Goal: Information Seeking & Learning: Learn about a topic

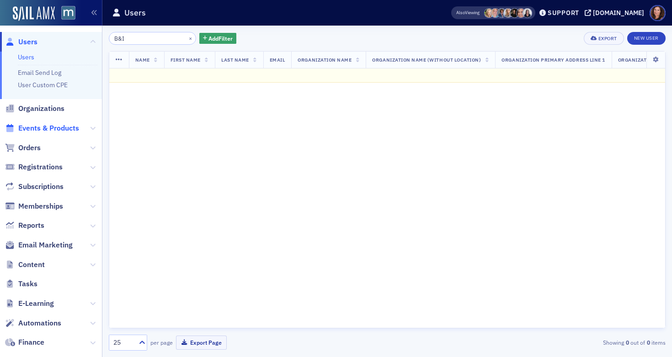
type input "B&I"
click at [56, 129] on span "Events & Products" at bounding box center [48, 128] width 61 height 10
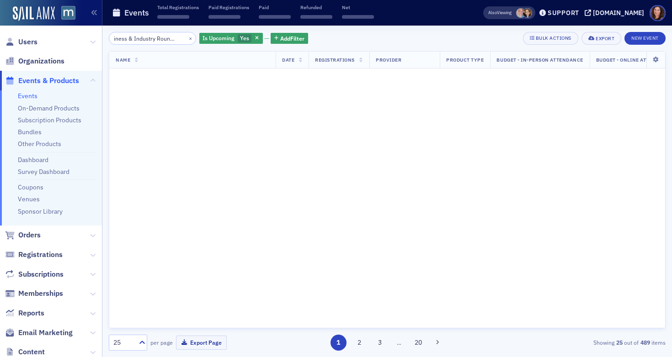
scroll to position [0, 21]
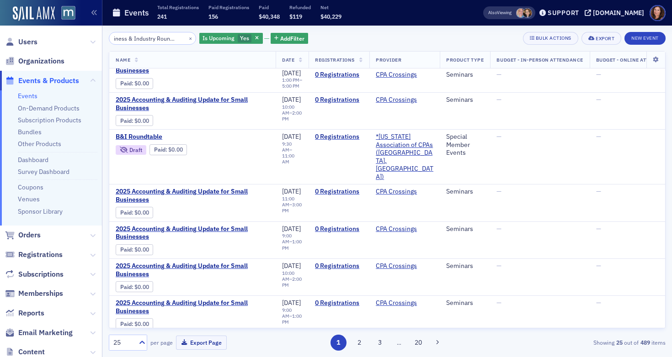
scroll to position [384, 0]
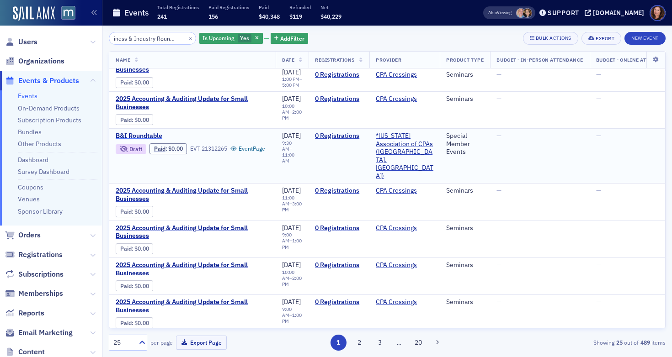
type input "Business & Industry Roundtable"
click at [142, 132] on span "B&I Roundtable" at bounding box center [192, 136] width 153 height 8
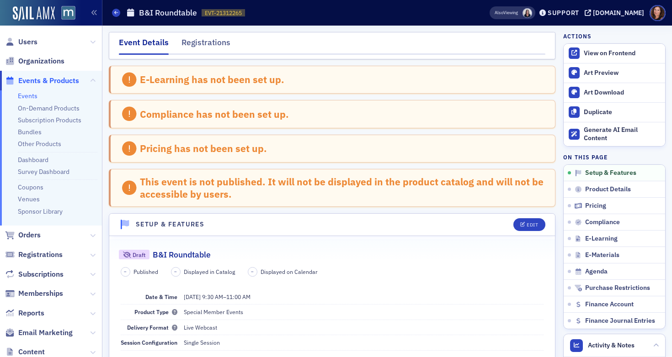
click at [30, 94] on link "Events" at bounding box center [28, 96] width 20 height 8
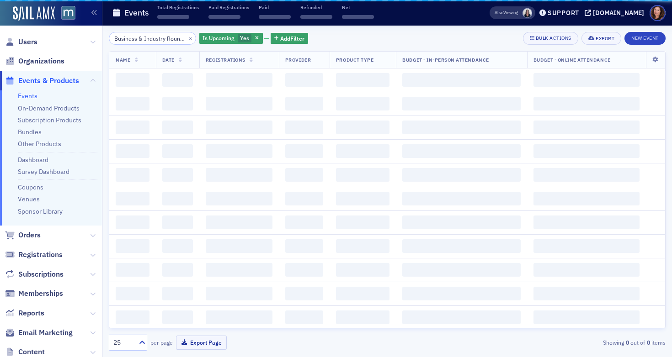
scroll to position [0, 21]
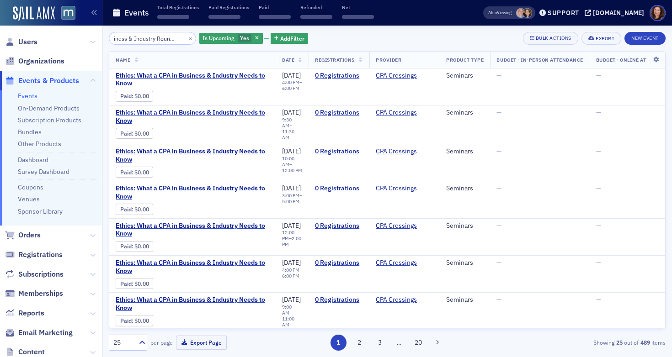
click at [140, 37] on input "Business & Industry Roundtable" at bounding box center [152, 38] width 87 height 13
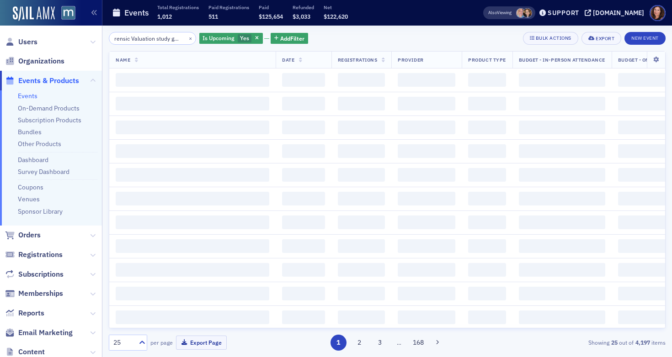
scroll to position [0, 17]
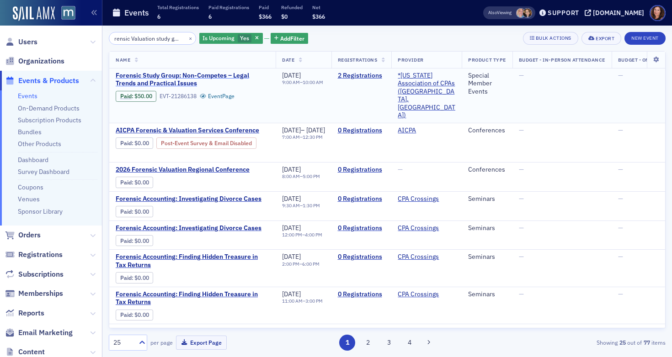
type input "Forensic Valuation study group"
click at [196, 77] on span "Forensic Study Group: Non-Competes – Legal Trends and Practical Issues" at bounding box center [192, 80] width 153 height 16
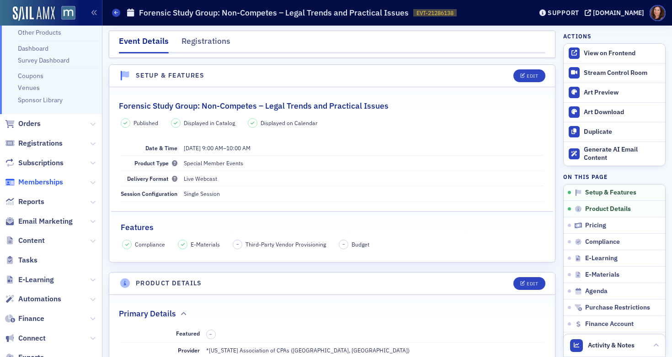
scroll to position [180, 0]
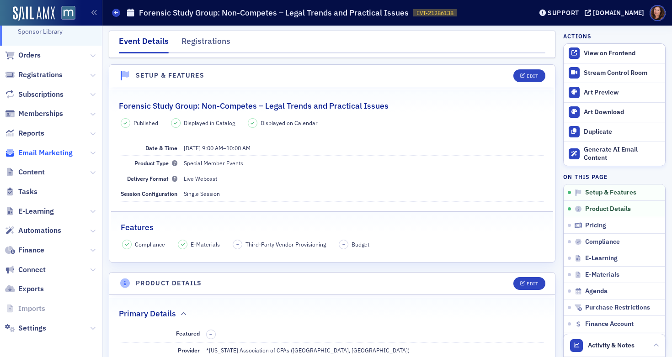
click at [52, 151] on span "Email Marketing" at bounding box center [45, 153] width 54 height 10
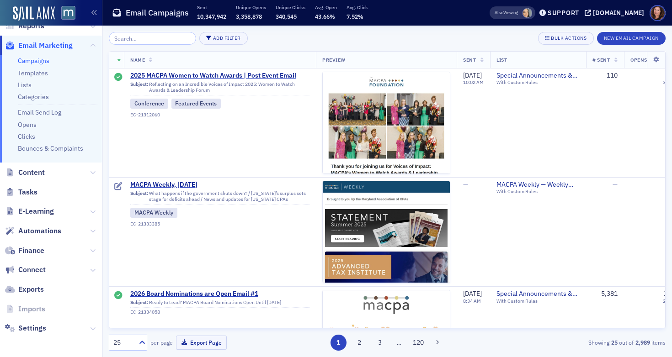
scroll to position [0, 0]
click at [145, 40] on input "search" at bounding box center [152, 38] width 87 height 13
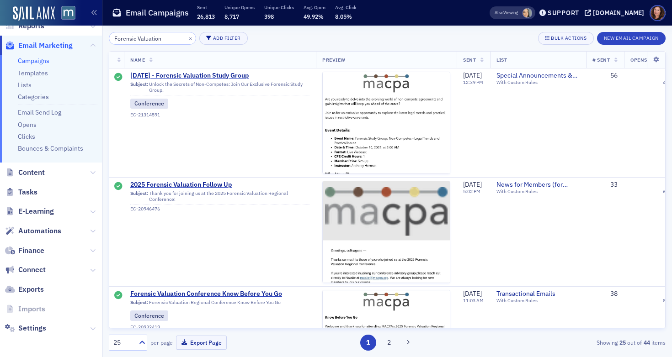
type input "Forensic Valuation"
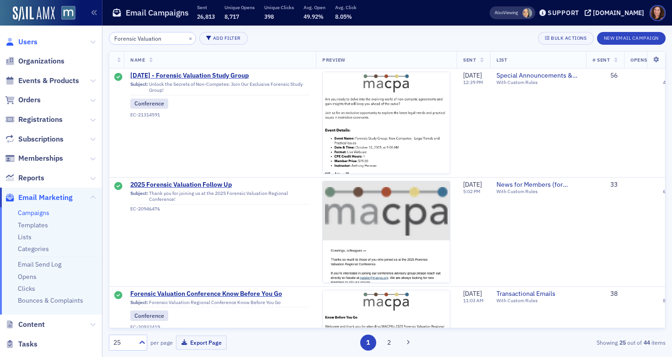
click at [31, 42] on span "Users" at bounding box center [27, 42] width 19 height 10
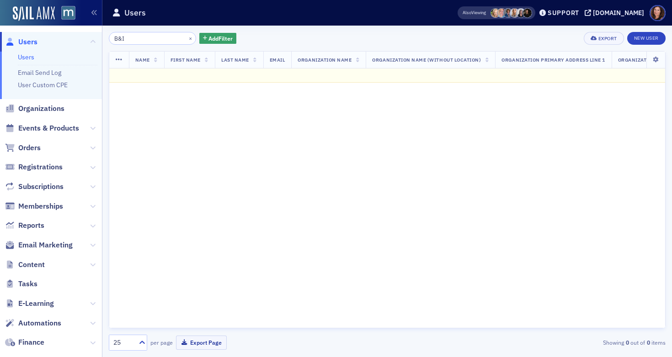
click at [118, 38] on input "B&I" at bounding box center [152, 38] width 87 height 13
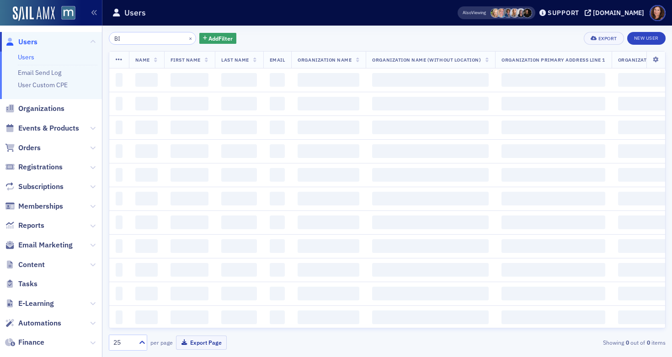
click at [123, 41] on input "BI" at bounding box center [152, 38] width 87 height 13
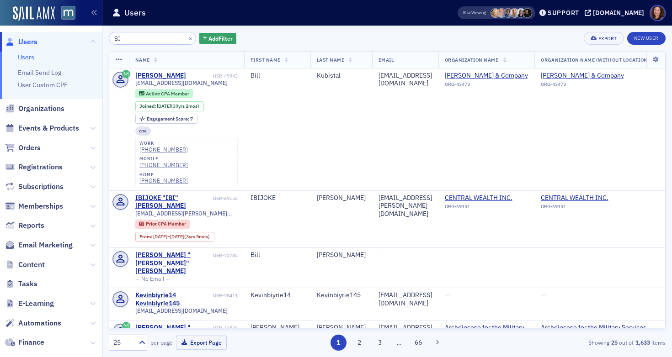
type input "B"
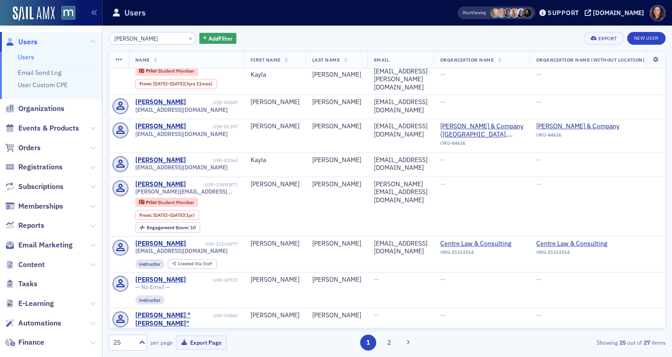
scroll to position [430, 0]
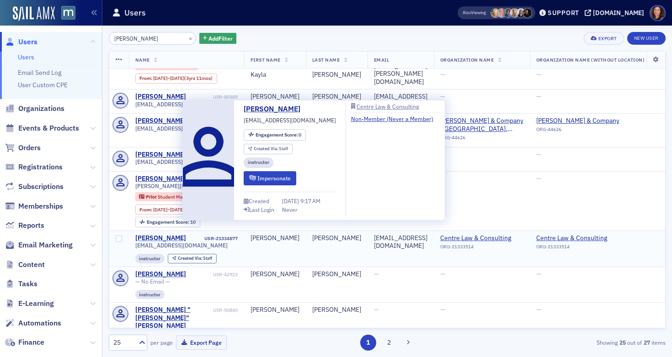
type input "[PERSON_NAME]"
click at [159, 234] on div "[PERSON_NAME]" at bounding box center [160, 238] width 51 height 8
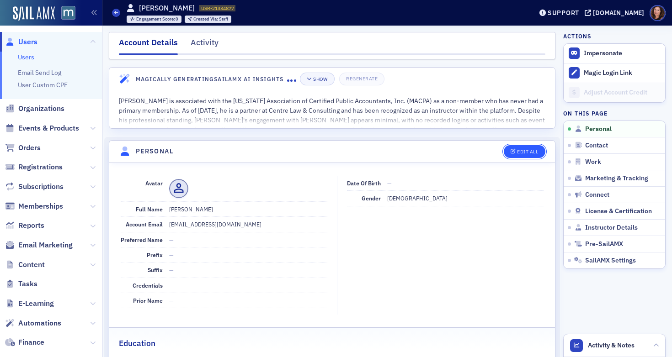
click at [517, 153] on div "Edit All" at bounding box center [527, 151] width 21 height 5
select select "US"
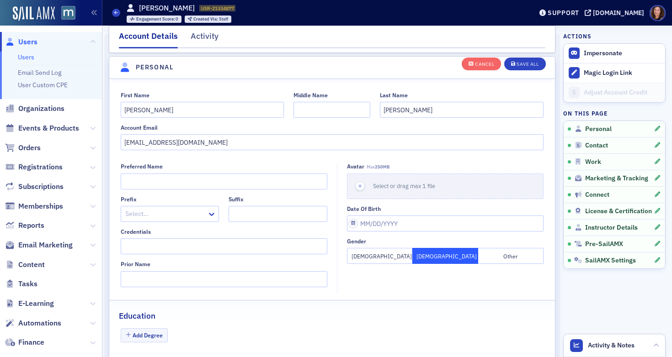
scroll to position [106, 0]
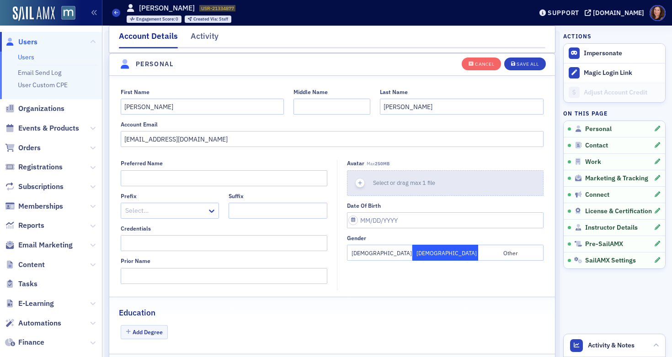
click at [388, 184] on span "Select or drag max 1 file" at bounding box center [404, 182] width 62 height 7
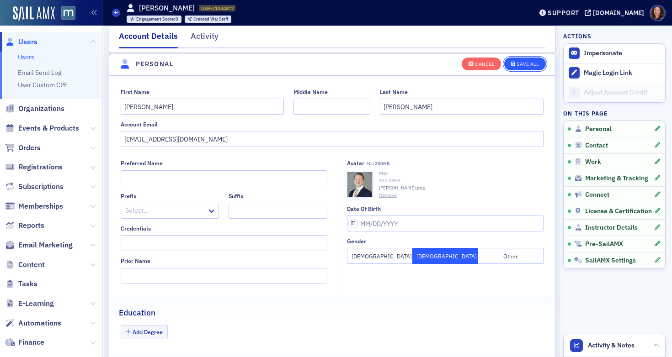
click at [516, 63] on div "Save All" at bounding box center [527, 64] width 22 height 5
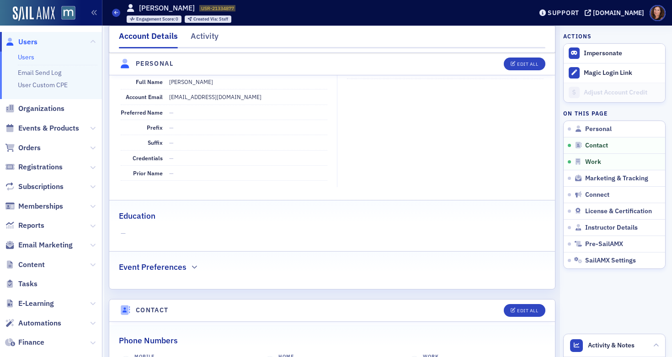
scroll to position [0, 0]
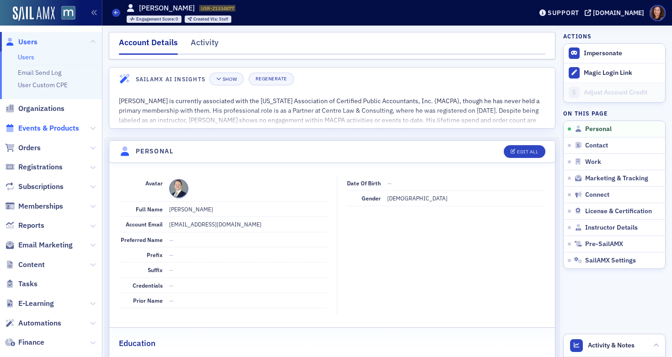
click at [49, 124] on span "Events & Products" at bounding box center [48, 128] width 61 height 10
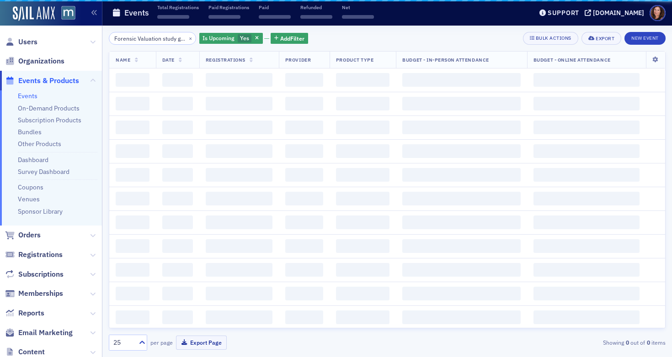
scroll to position [0, 17]
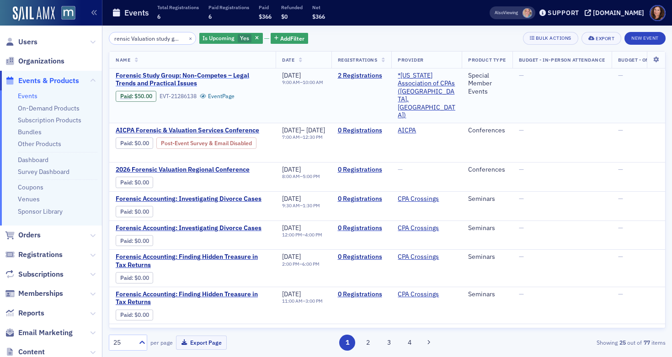
click at [164, 78] on span "Forensic Study Group: Non-Competes – Legal Trends and Practical Issues" at bounding box center [192, 80] width 153 height 16
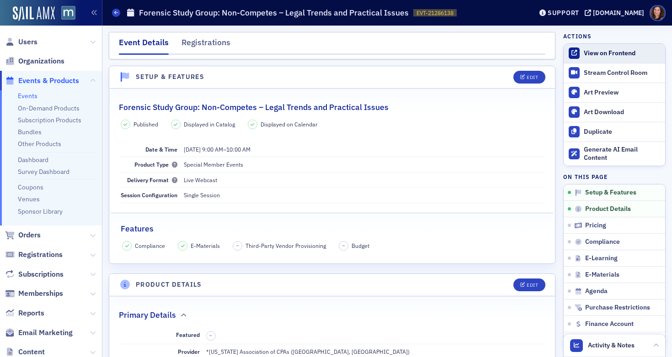
click at [589, 52] on div "View on Frontend" at bounding box center [621, 53] width 77 height 8
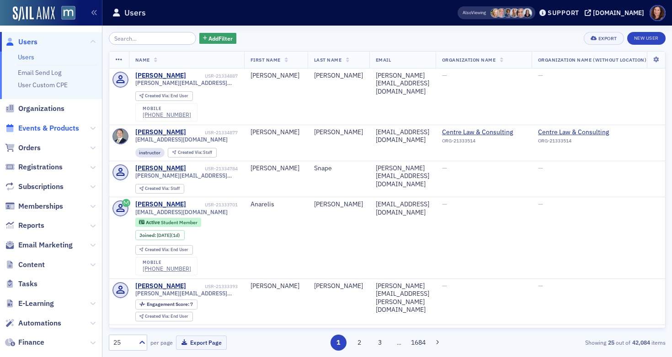
click at [48, 128] on span "Events & Products" at bounding box center [48, 128] width 61 height 10
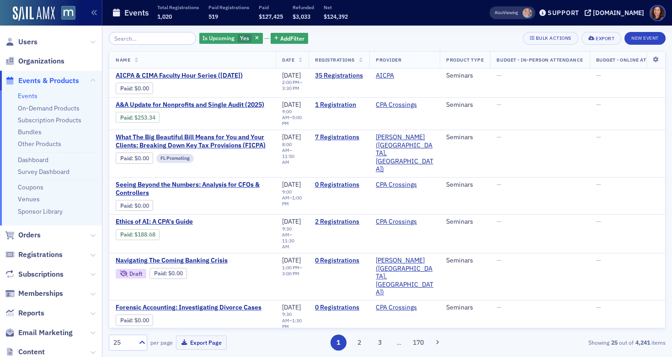
click at [29, 92] on link "Events" at bounding box center [28, 96] width 20 height 8
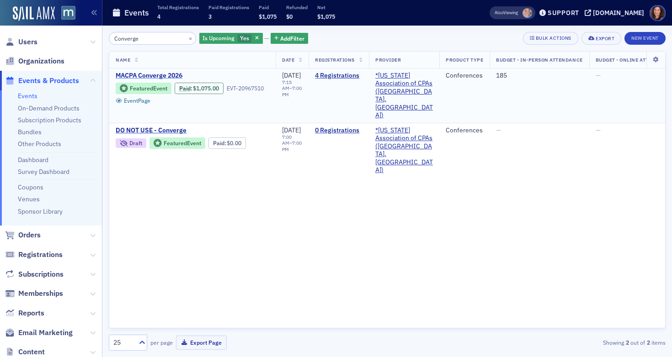
type input "Converge"
click at [157, 76] on span "MACPA Converge 2026" at bounding box center [192, 76] width 153 height 8
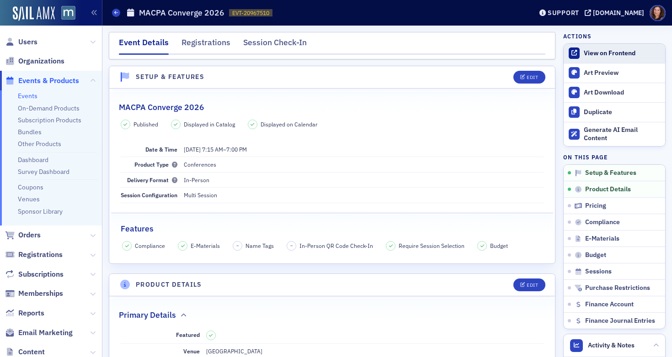
click at [594, 53] on div "View on Frontend" at bounding box center [621, 53] width 77 height 8
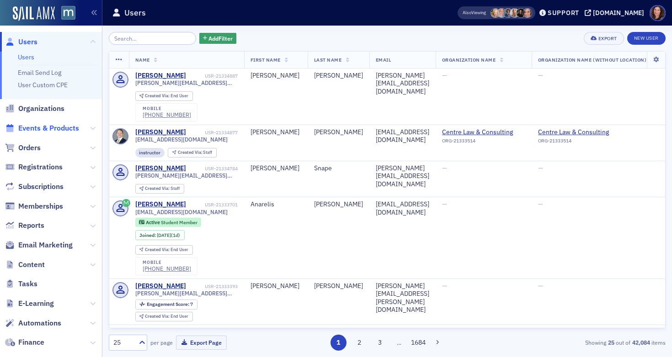
click at [65, 126] on span "Events & Products" at bounding box center [48, 128] width 61 height 10
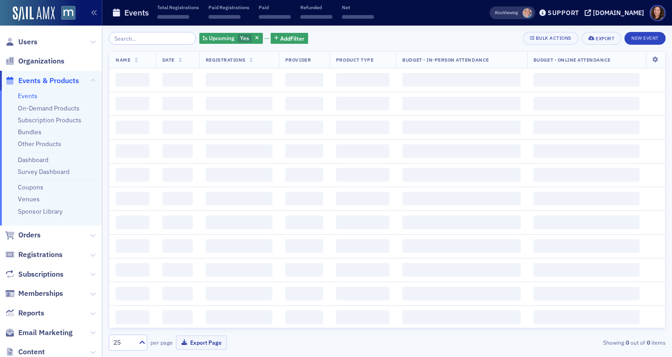
click at [156, 39] on input "search" at bounding box center [152, 38] width 87 height 13
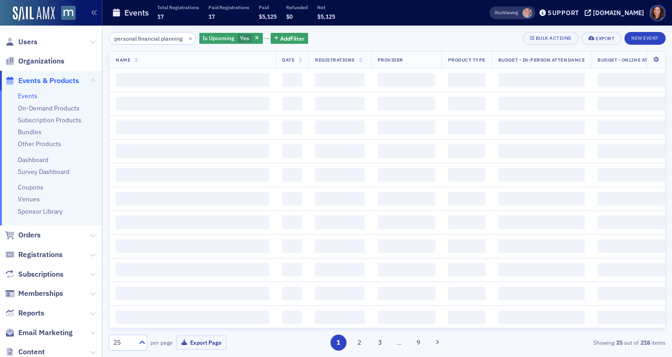
scroll to position [0, 7]
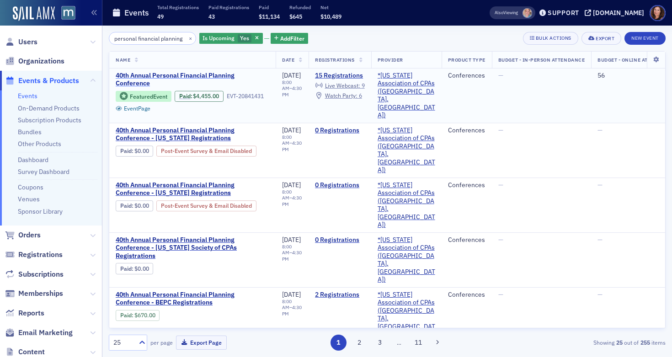
type input "personal financial planning"
click at [145, 78] on span "40th Annual Personal Financial Planning Conference" at bounding box center [192, 80] width 153 height 16
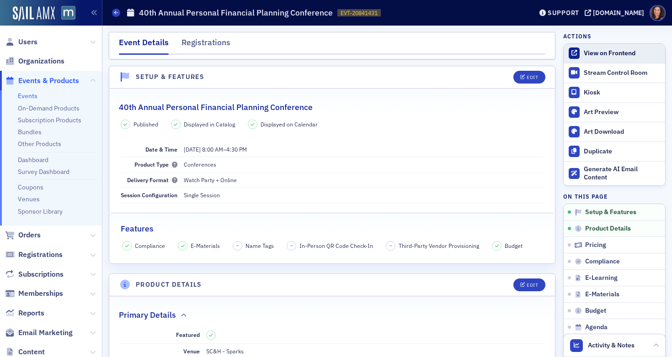
click at [594, 54] on div "View on Frontend" at bounding box center [621, 53] width 77 height 8
click at [27, 98] on link "Events" at bounding box center [28, 96] width 20 height 8
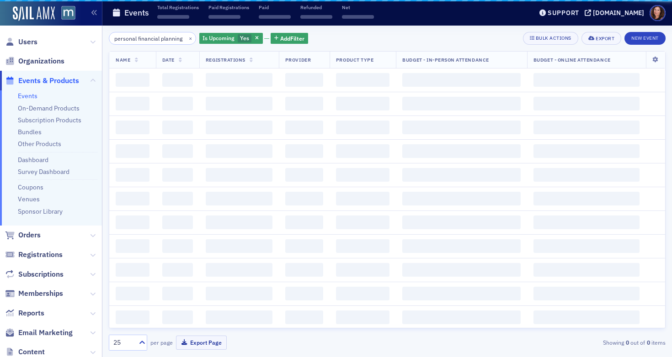
scroll to position [0, 7]
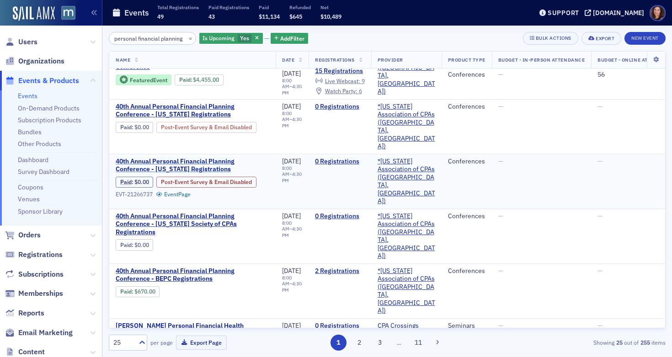
scroll to position [27, 0]
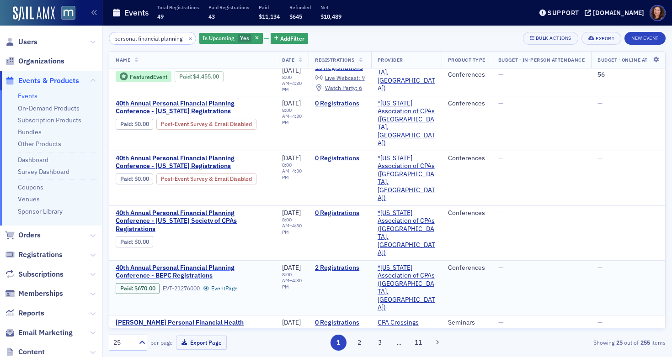
click at [173, 264] on span "40th Annual Personal Financial Planning Conference - BEPC Registrations" at bounding box center [192, 272] width 153 height 16
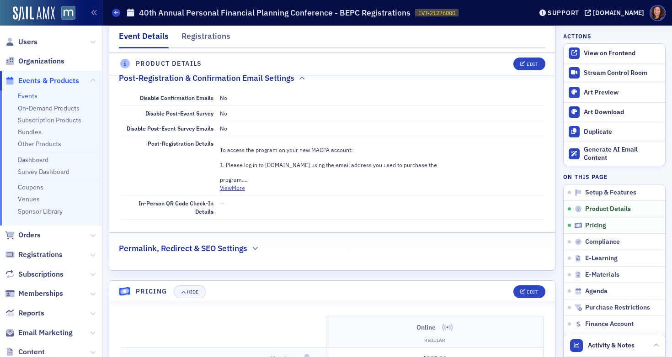
scroll to position [619, 0]
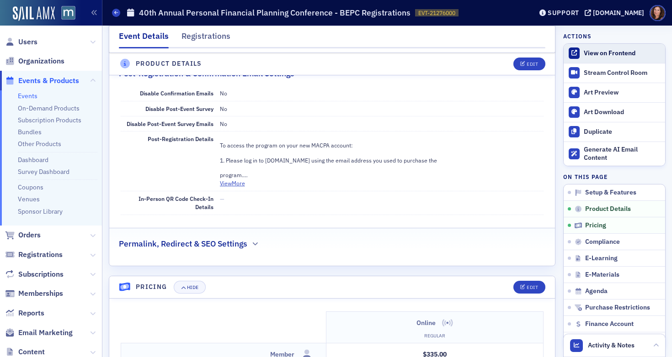
click at [597, 50] on div "View on Frontend" at bounding box center [621, 53] width 77 height 8
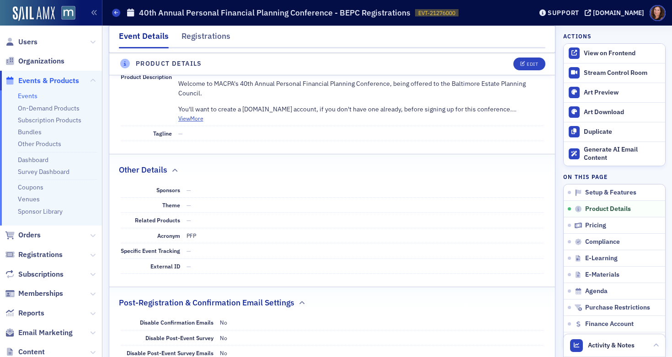
scroll to position [366, 0]
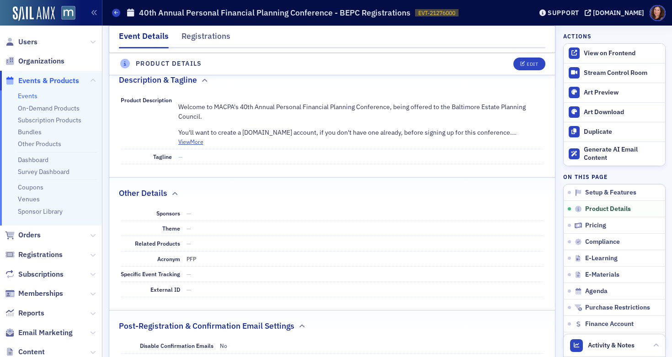
click at [28, 98] on link "Events" at bounding box center [28, 96] width 20 height 8
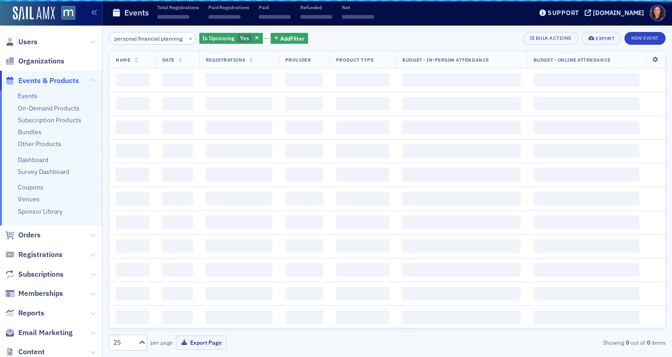
scroll to position [0, 7]
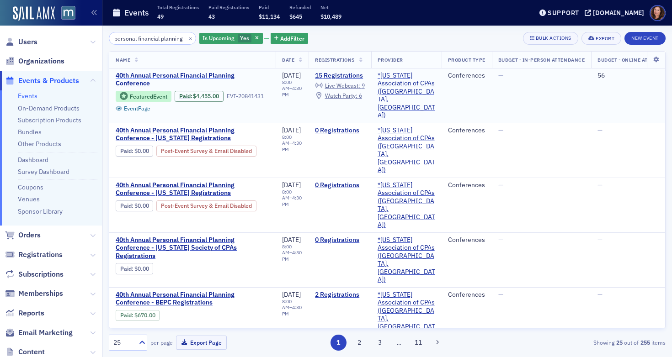
click at [220, 78] on span "40th Annual Personal Financial Planning Conference" at bounding box center [192, 80] width 153 height 16
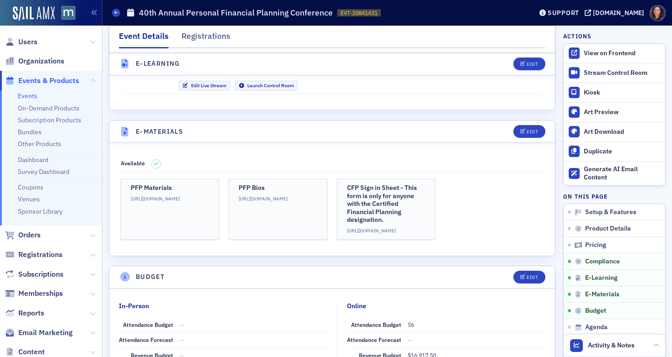
scroll to position [1293, 0]
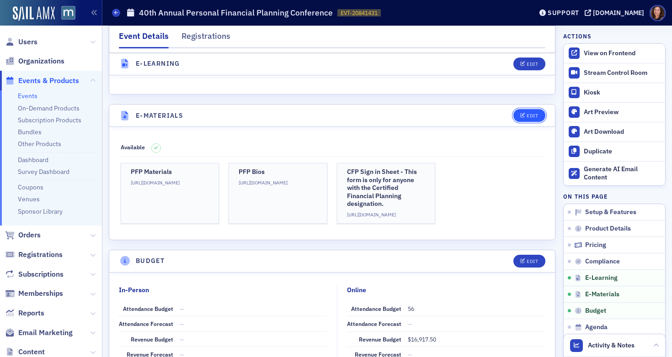
click at [516, 118] on button "Edit" at bounding box center [529, 115] width 32 height 13
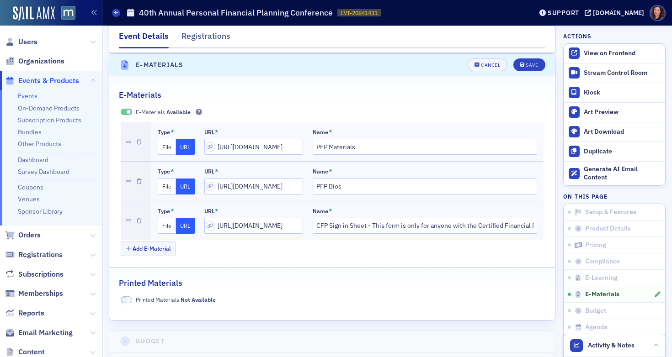
scroll to position [1344, 0]
click at [482, 68] on button "Cancel" at bounding box center [486, 64] width 39 height 13
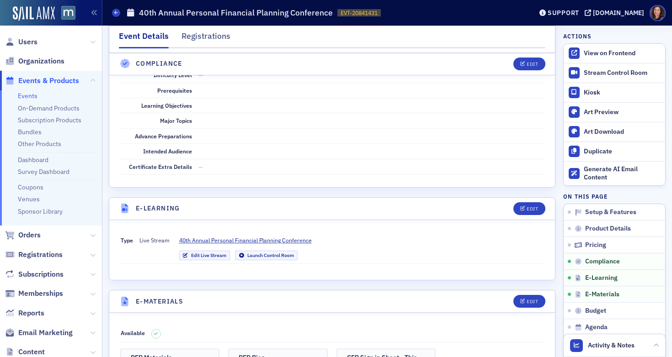
scroll to position [1074, 0]
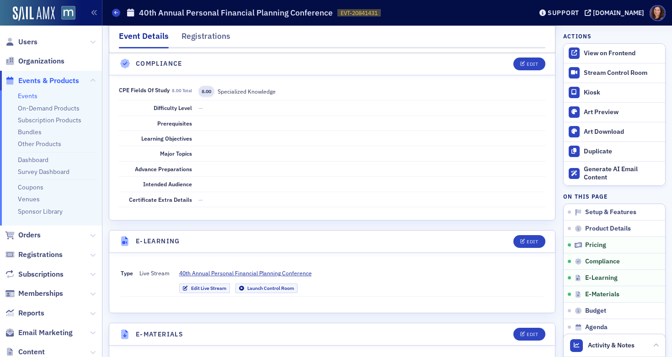
click at [21, 98] on link "Events" at bounding box center [28, 96] width 20 height 8
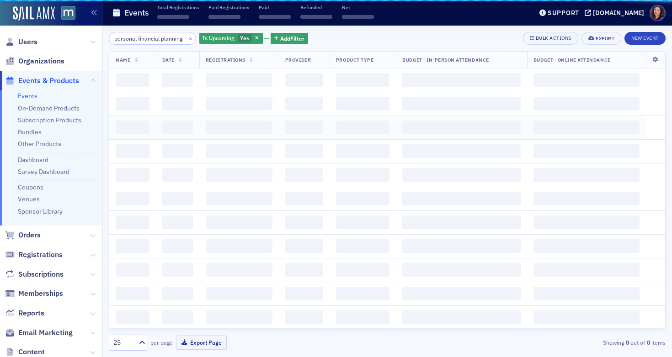
scroll to position [0, 7]
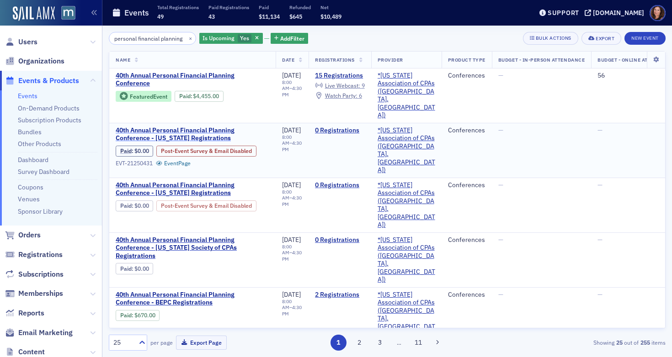
click at [212, 127] on span "40th Annual Personal Financial Planning Conference - [US_STATE] Registrations" at bounding box center [192, 135] width 153 height 16
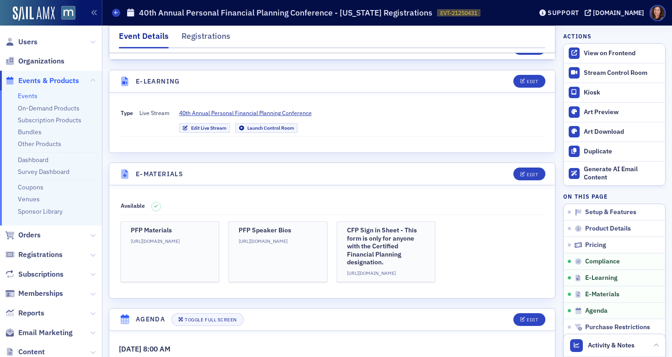
scroll to position [1253, 0]
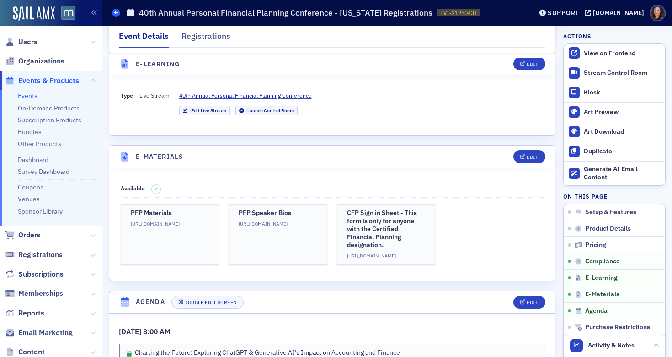
click at [116, 14] on icon at bounding box center [116, 13] width 4 height 4
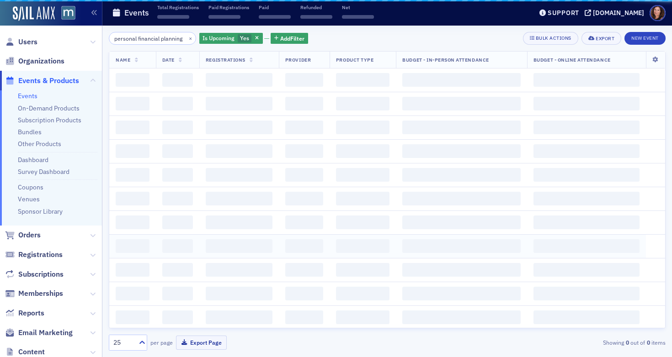
scroll to position [0, 7]
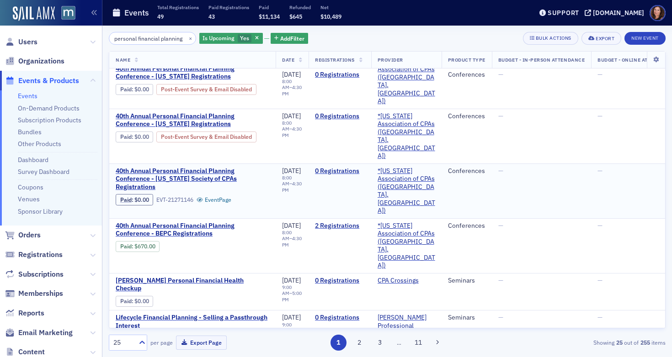
scroll to position [69, 0]
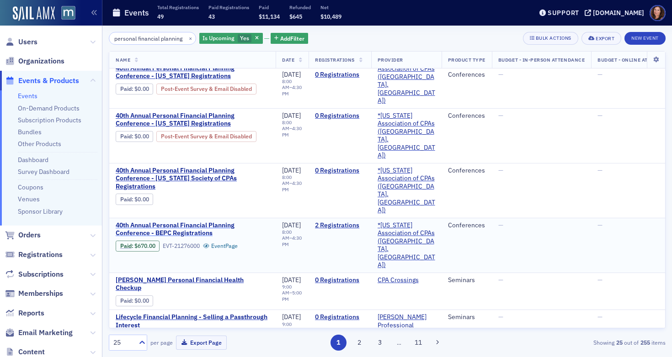
click at [190, 222] on span "40th Annual Personal Financial Planning Conference - BEPC Registrations" at bounding box center [192, 230] width 153 height 16
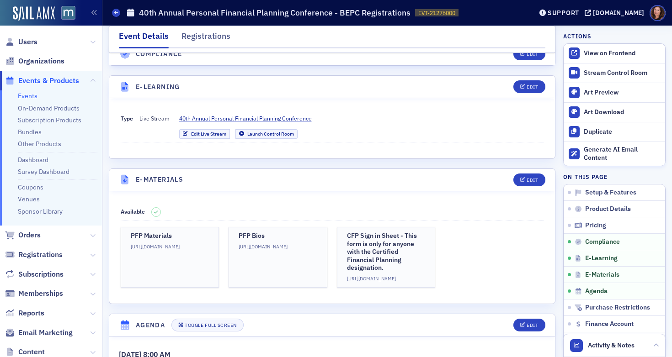
scroll to position [1232, 0]
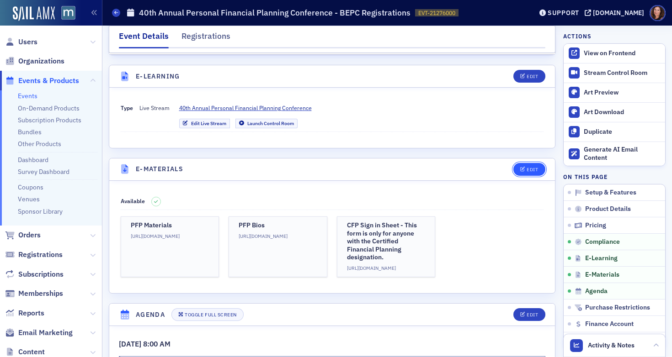
click at [519, 174] on button "Edit" at bounding box center [529, 169] width 32 height 13
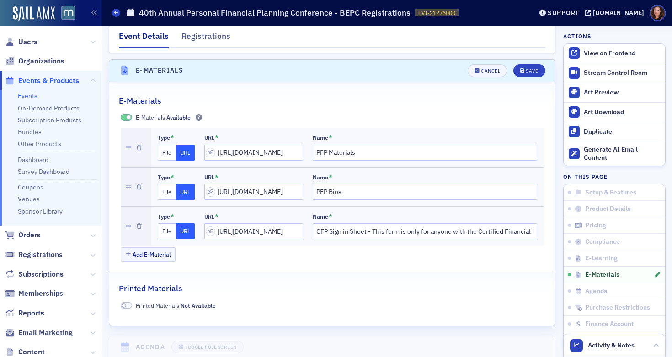
scroll to position [1337, 0]
